Goal: Task Accomplishment & Management: Manage account settings

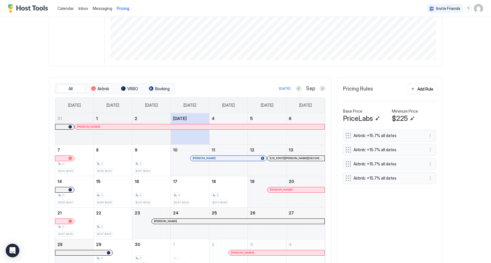
scroll to position [143, 0]
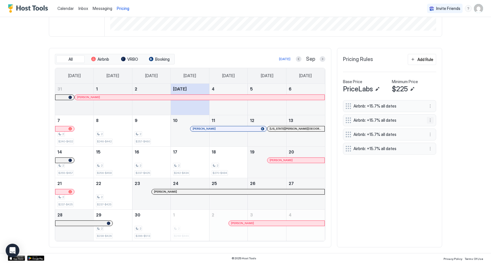
click at [430, 120] on button "More options" at bounding box center [430, 120] width 7 height 7
click at [438, 145] on span "Delete" at bounding box center [440, 146] width 11 height 4
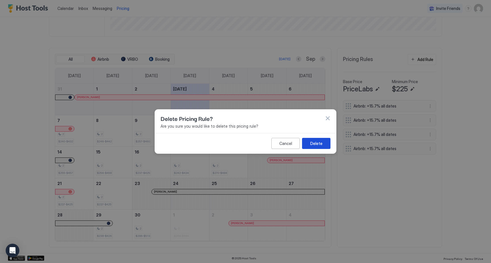
click at [306, 146] on button "Delete" at bounding box center [316, 143] width 28 height 11
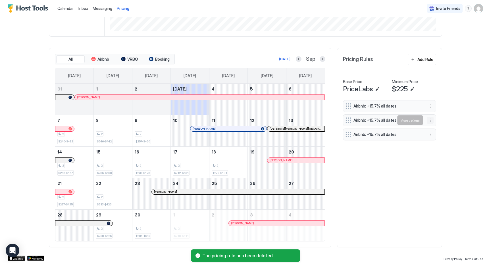
click at [431, 120] on button "More options" at bounding box center [430, 120] width 7 height 7
click at [430, 147] on div "Delete" at bounding box center [437, 146] width 17 height 4
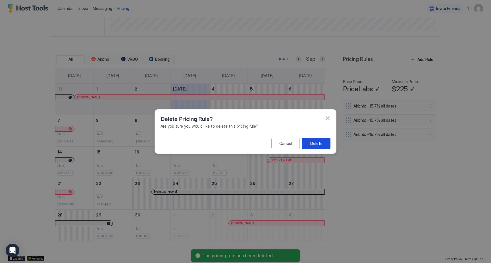
click at [317, 142] on div "Delete" at bounding box center [316, 144] width 12 height 6
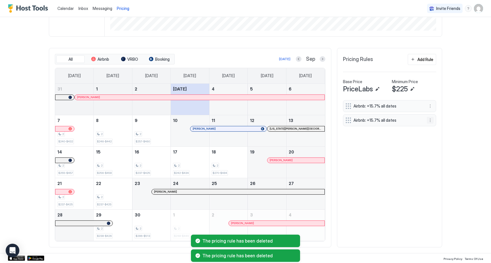
click at [431, 122] on button "More options" at bounding box center [430, 120] width 7 height 7
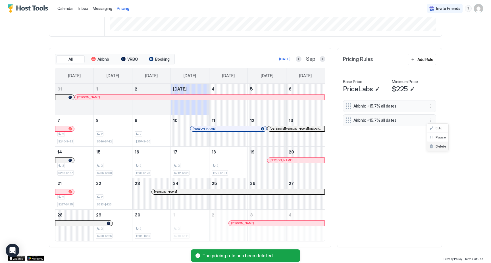
click at [434, 147] on div "Delete" at bounding box center [437, 146] width 17 height 4
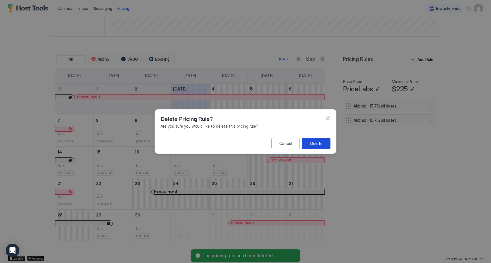
click at [316, 141] on div "Delete" at bounding box center [316, 144] width 12 height 6
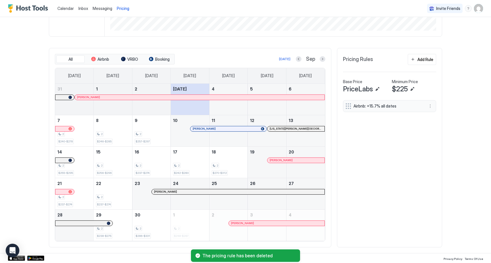
click at [361, 169] on div "Airbnb: +15.7% all dates" at bounding box center [389, 170] width 93 height 141
